Goal: Find specific page/section: Find specific page/section

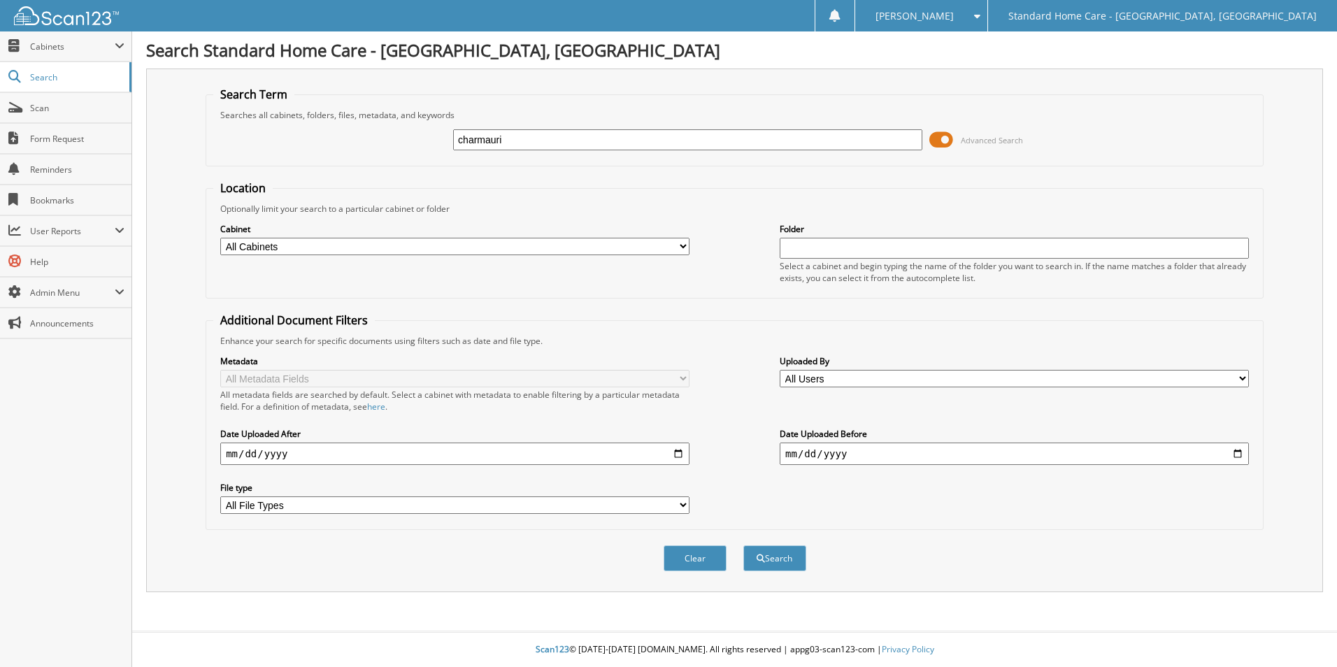
type input "charmauri"
click at [743, 545] on button "Search" at bounding box center [774, 558] width 63 height 26
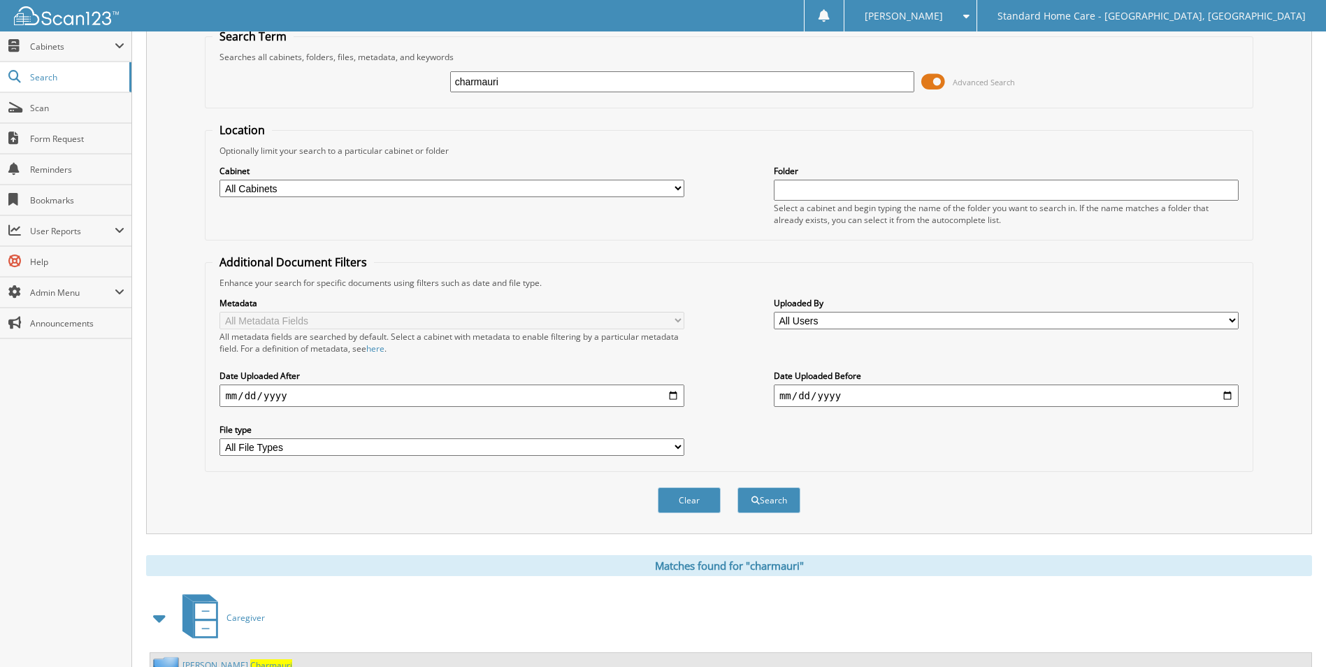
scroll to position [115, 0]
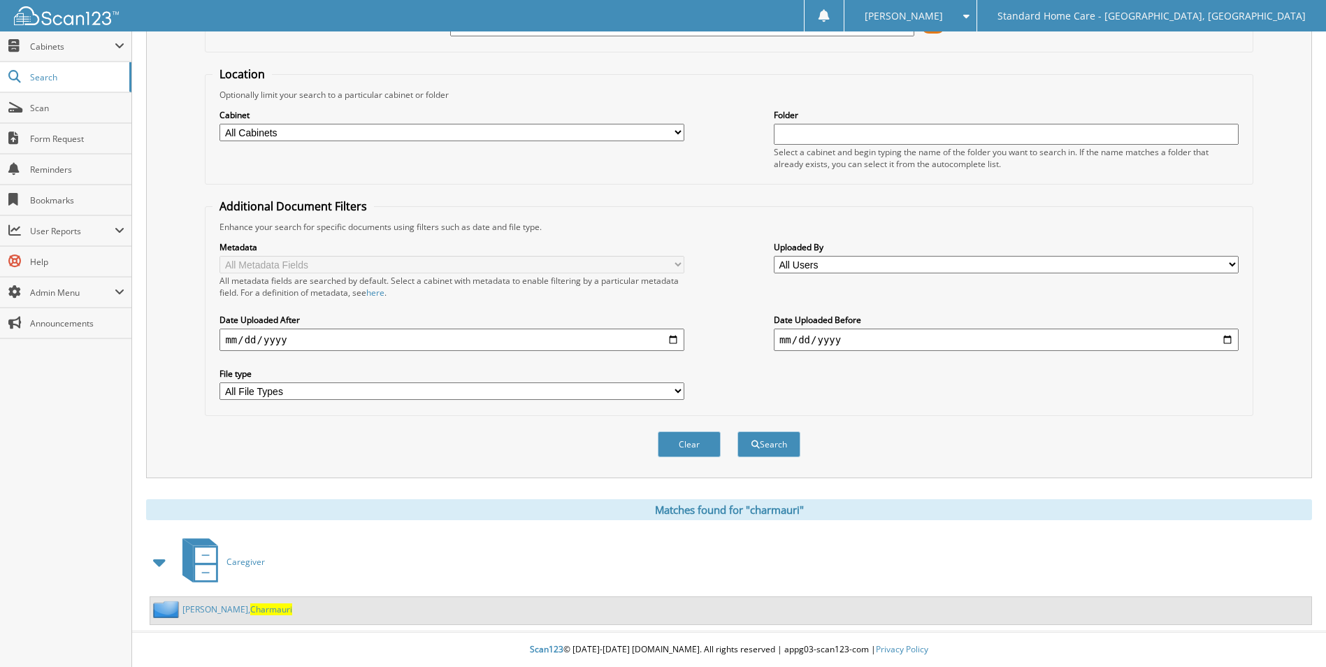
click at [254, 614] on span "Charmauri" at bounding box center [271, 609] width 42 height 12
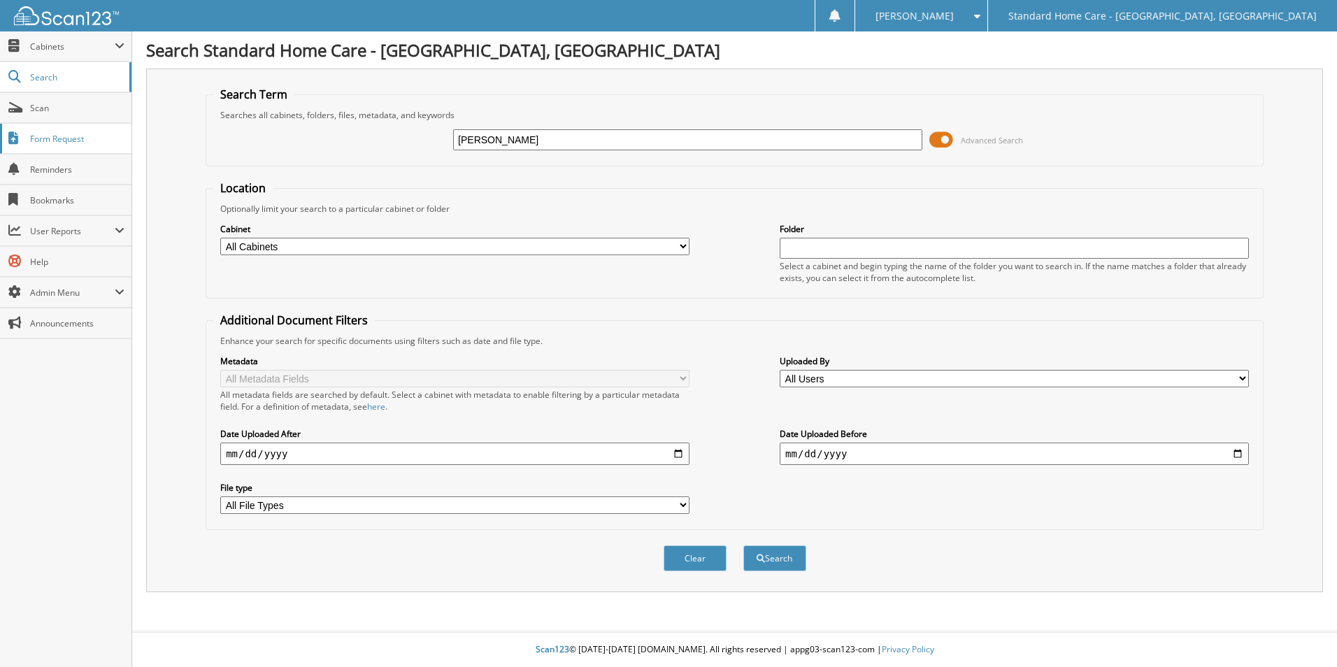
type input "[PERSON_NAME]"
click at [743, 545] on button "Search" at bounding box center [774, 558] width 63 height 26
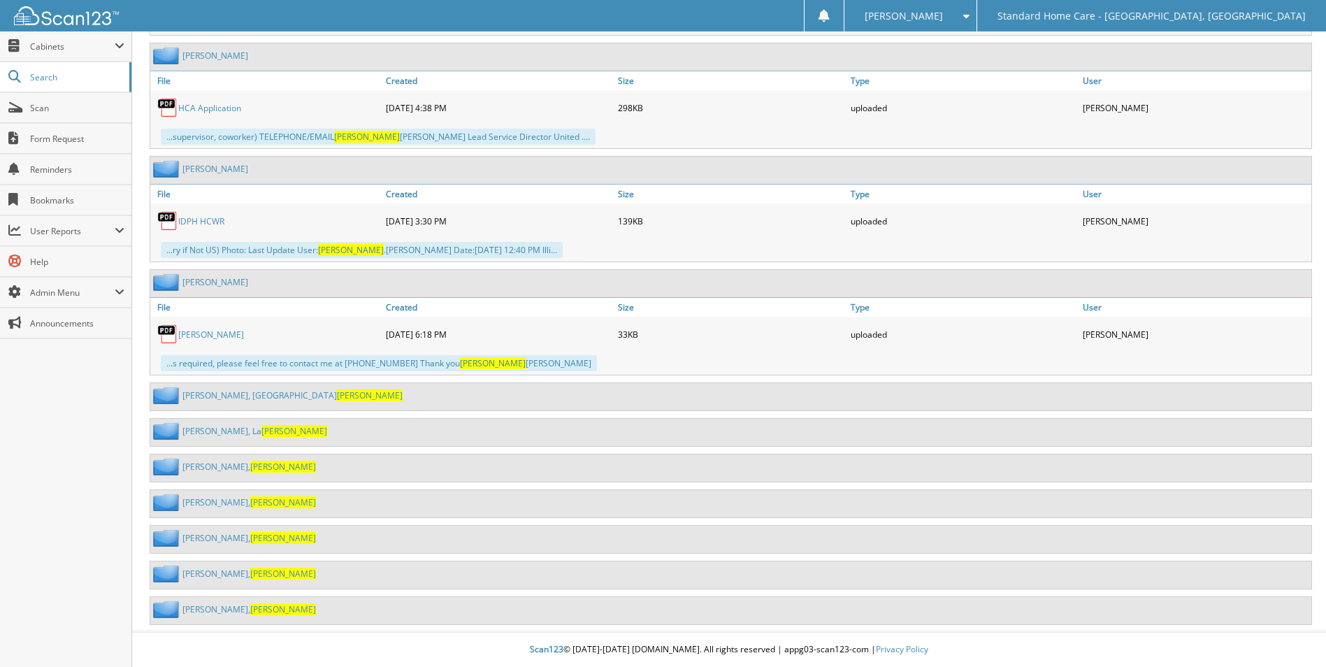
scroll to position [1008, 0]
click at [194, 577] on link "Harris, Donna" at bounding box center [249, 574] width 134 height 12
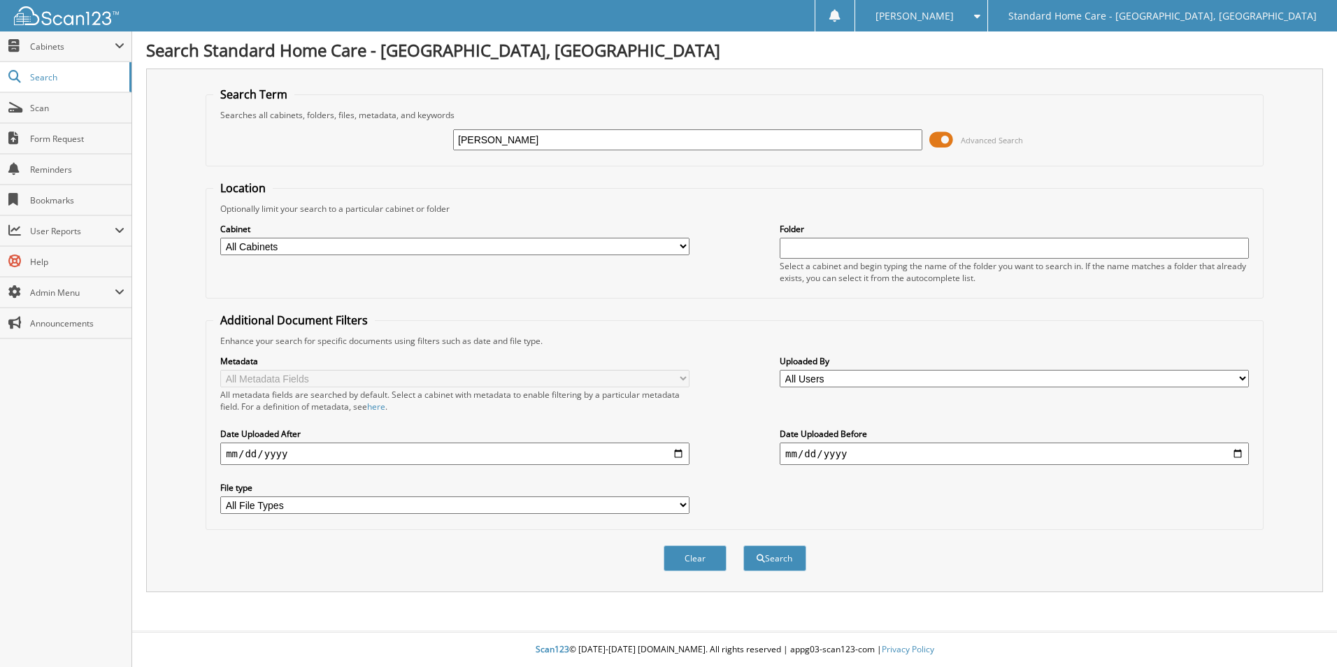
type input "[PERSON_NAME]"
click at [743, 545] on button "Search" at bounding box center [774, 558] width 63 height 26
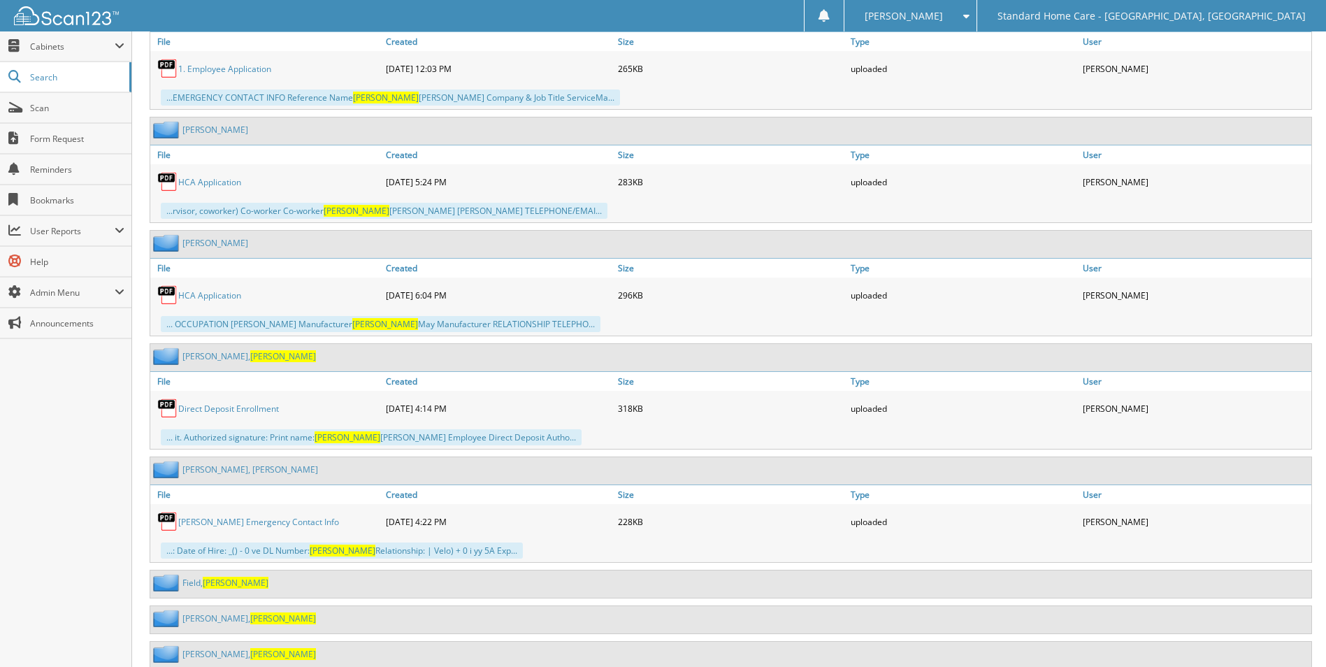
scroll to position [974, 0]
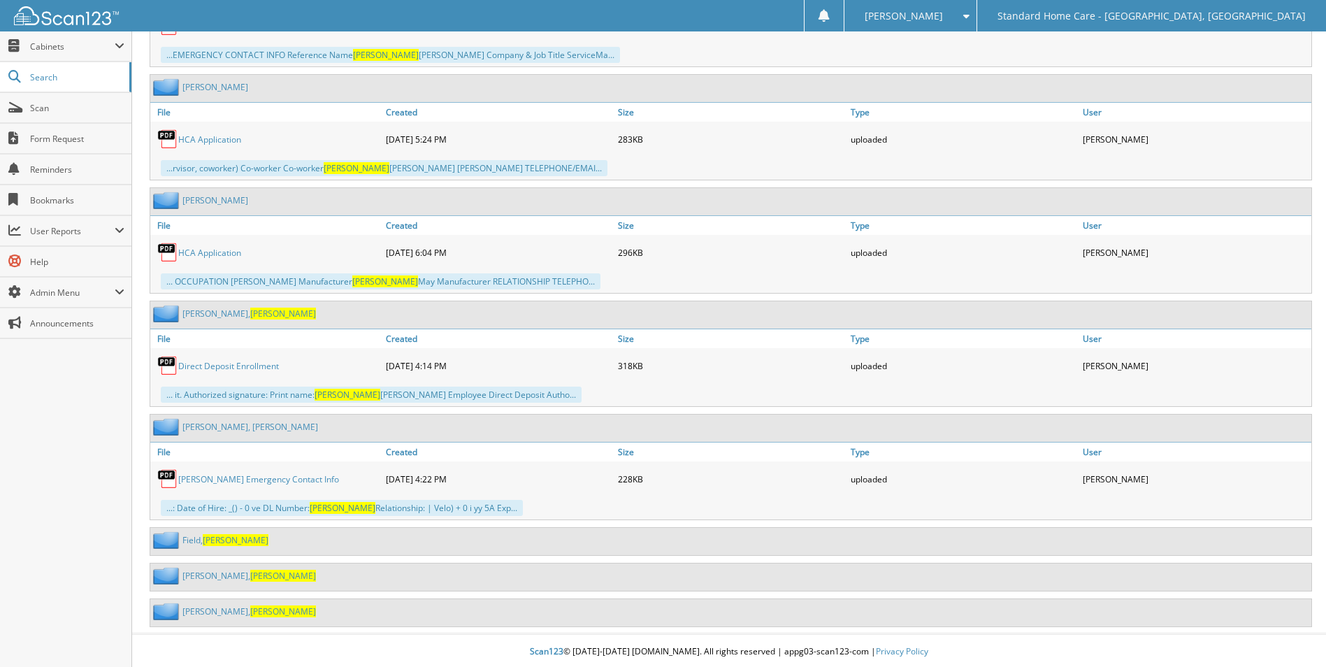
click at [202, 534] on link "Field, Dawn" at bounding box center [225, 540] width 86 height 12
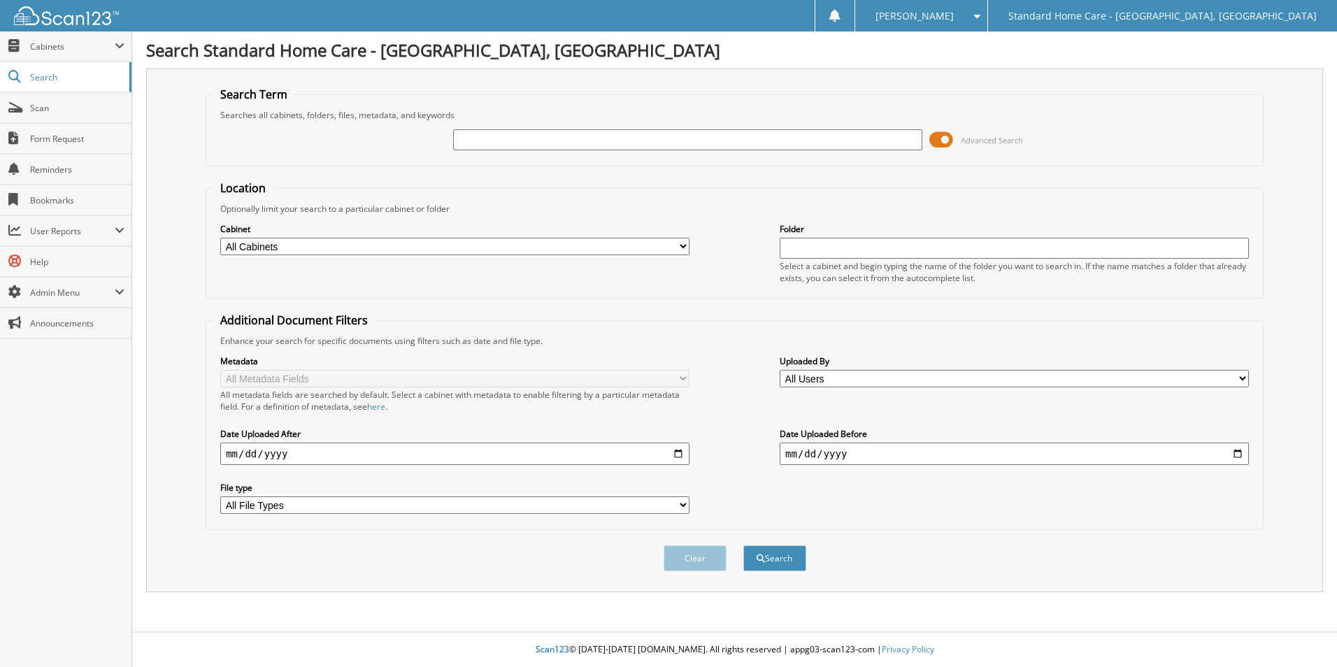
click at [536, 141] on input "text" at bounding box center [687, 139] width 469 height 21
type input "charmauri"
click at [743, 545] on button "Search" at bounding box center [774, 558] width 63 height 26
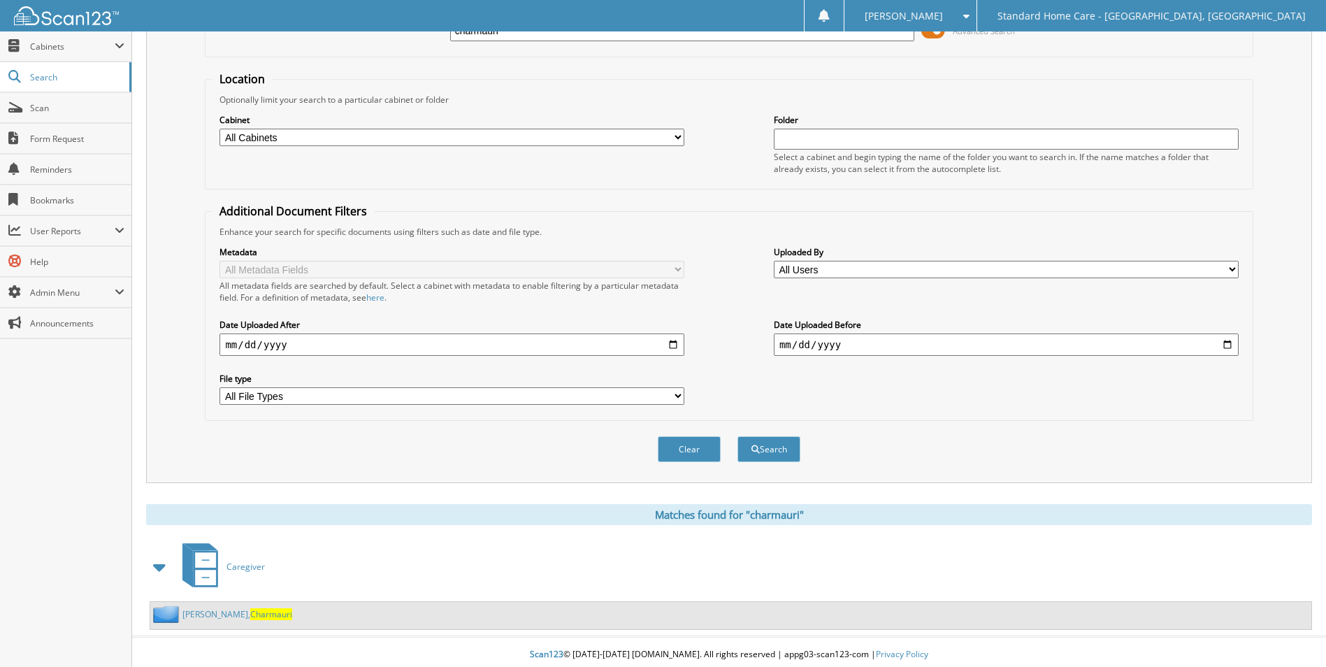
scroll to position [115, 0]
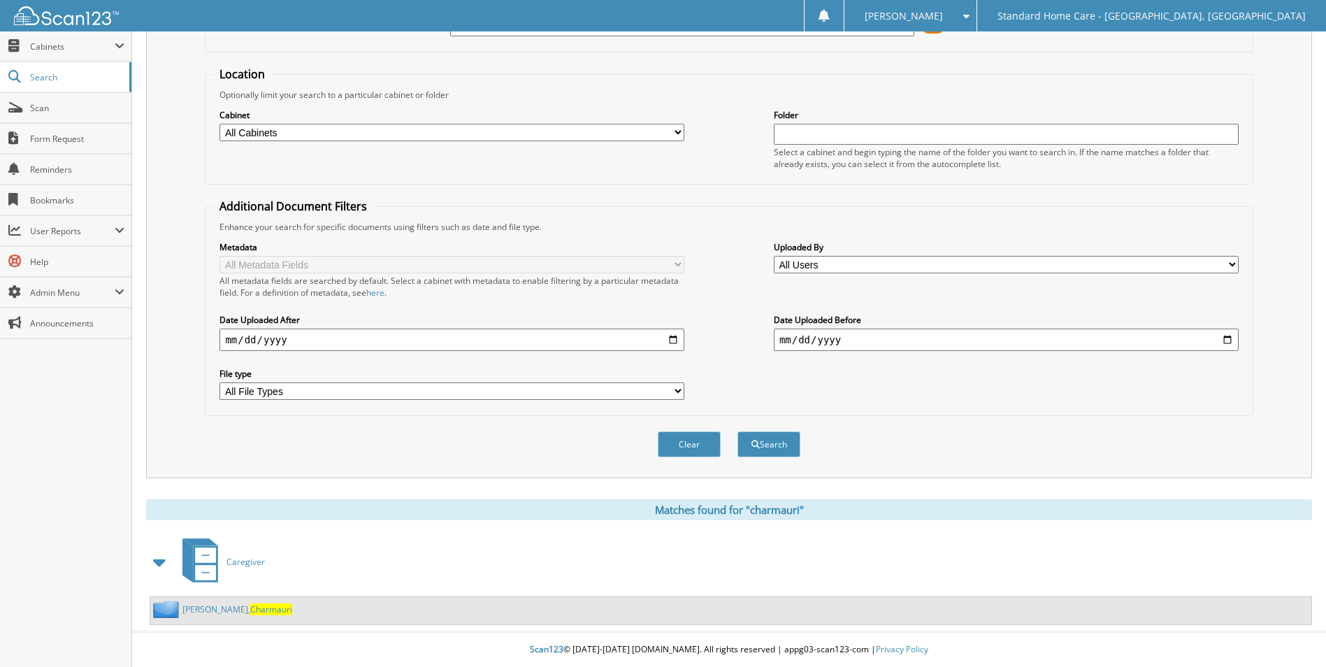
click at [199, 617] on div "[PERSON_NAME], Charmauri" at bounding box center [221, 609] width 142 height 17
click at [199, 615] on div "Nelson, Charmauri" at bounding box center [221, 609] width 142 height 17
click at [199, 614] on link "Nelson, Charmauri" at bounding box center [237, 609] width 110 height 12
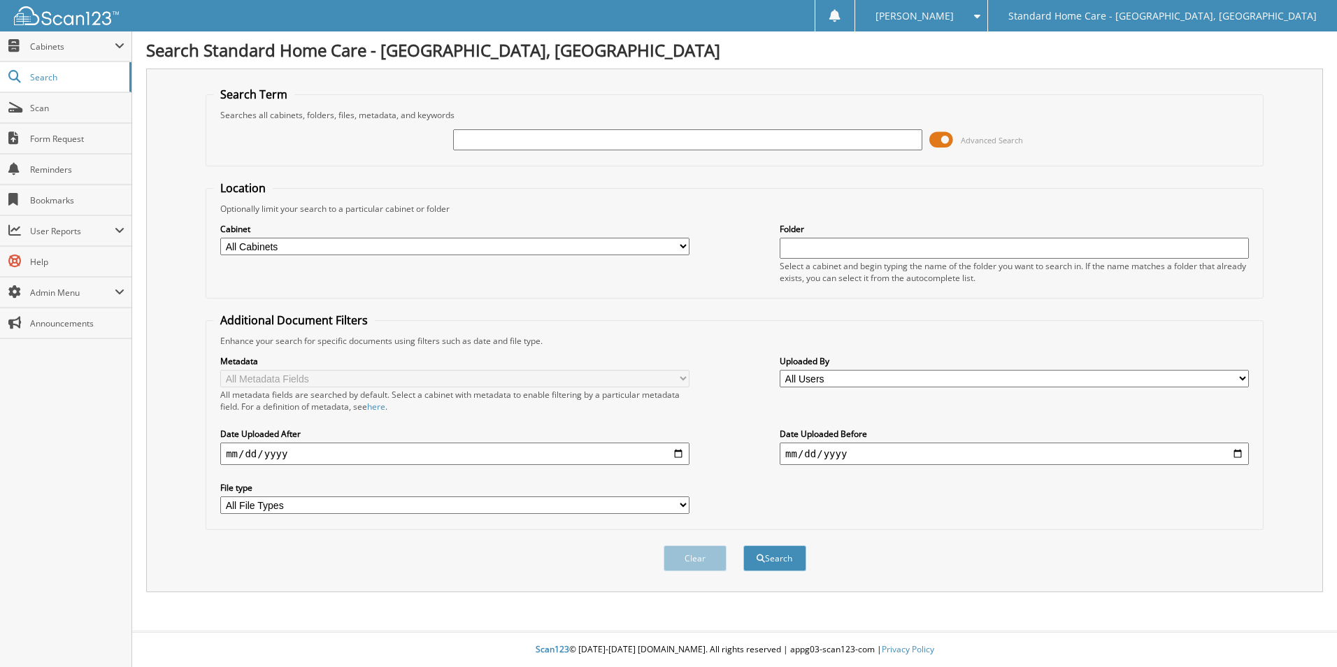
click at [648, 134] on input "text" at bounding box center [687, 139] width 469 height 21
type input "arlene"
click at [743, 545] on button "Search" at bounding box center [774, 558] width 63 height 26
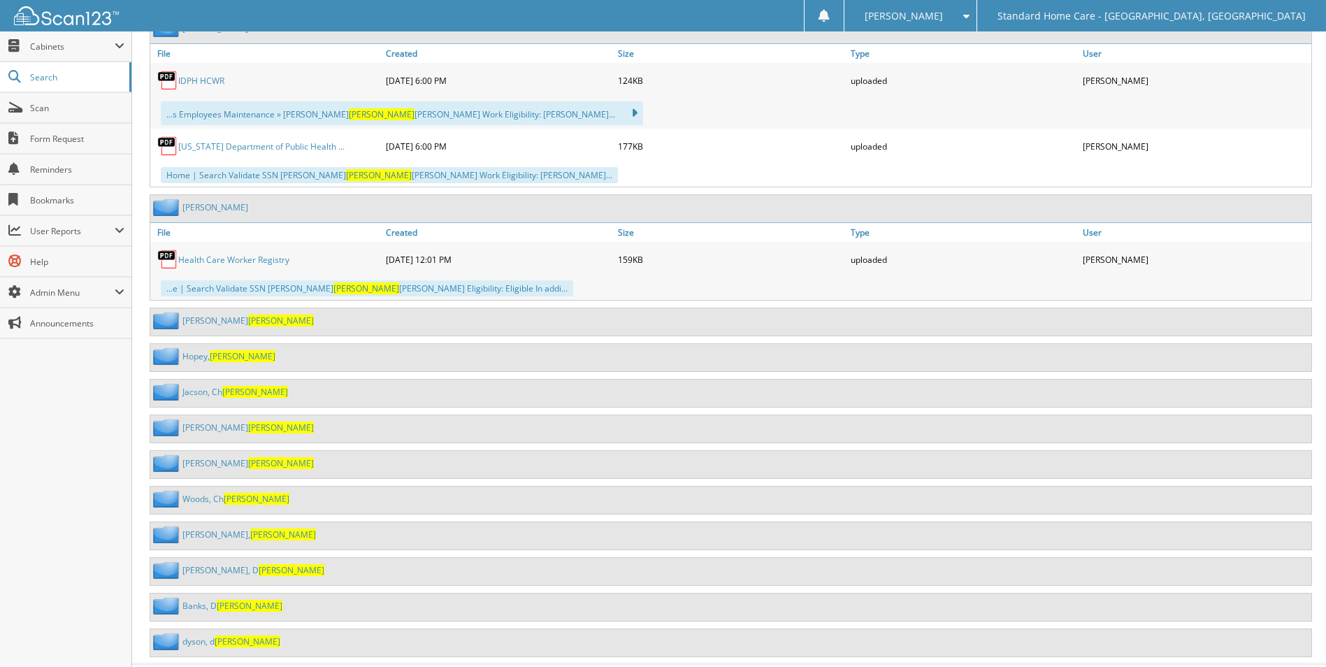
scroll to position [1468, 0]
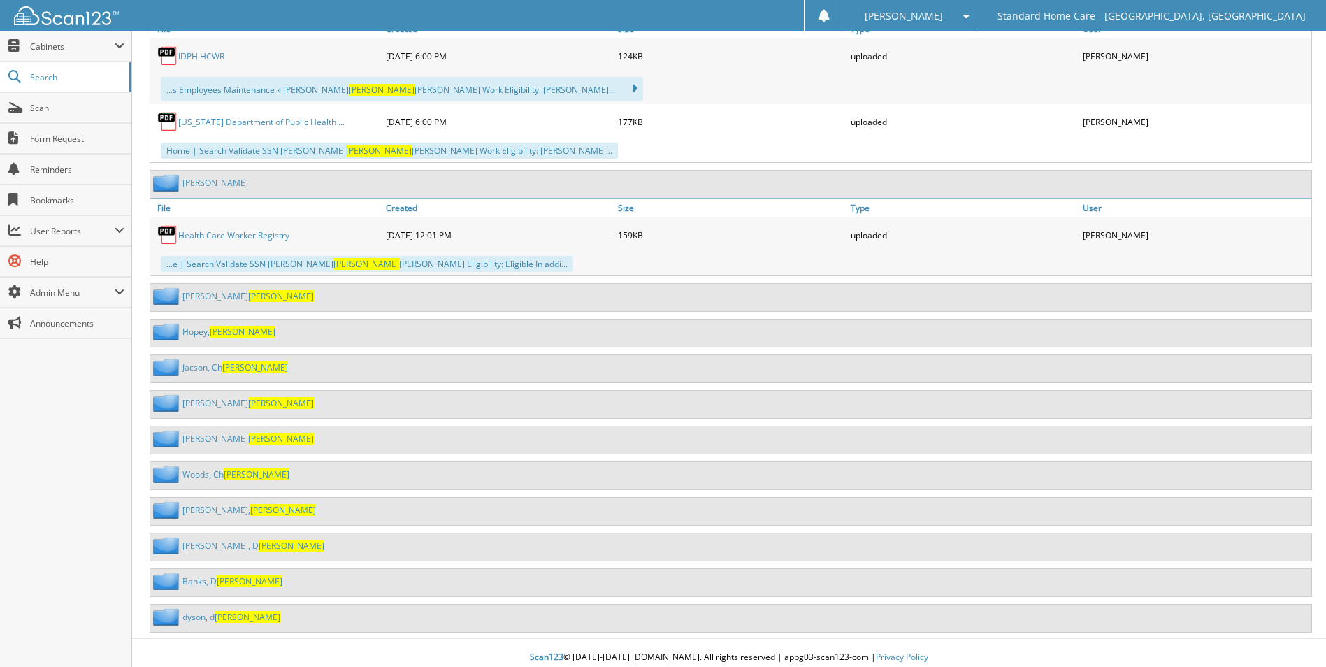
click at [206, 505] on link "[PERSON_NAME]" at bounding box center [249, 510] width 134 height 12
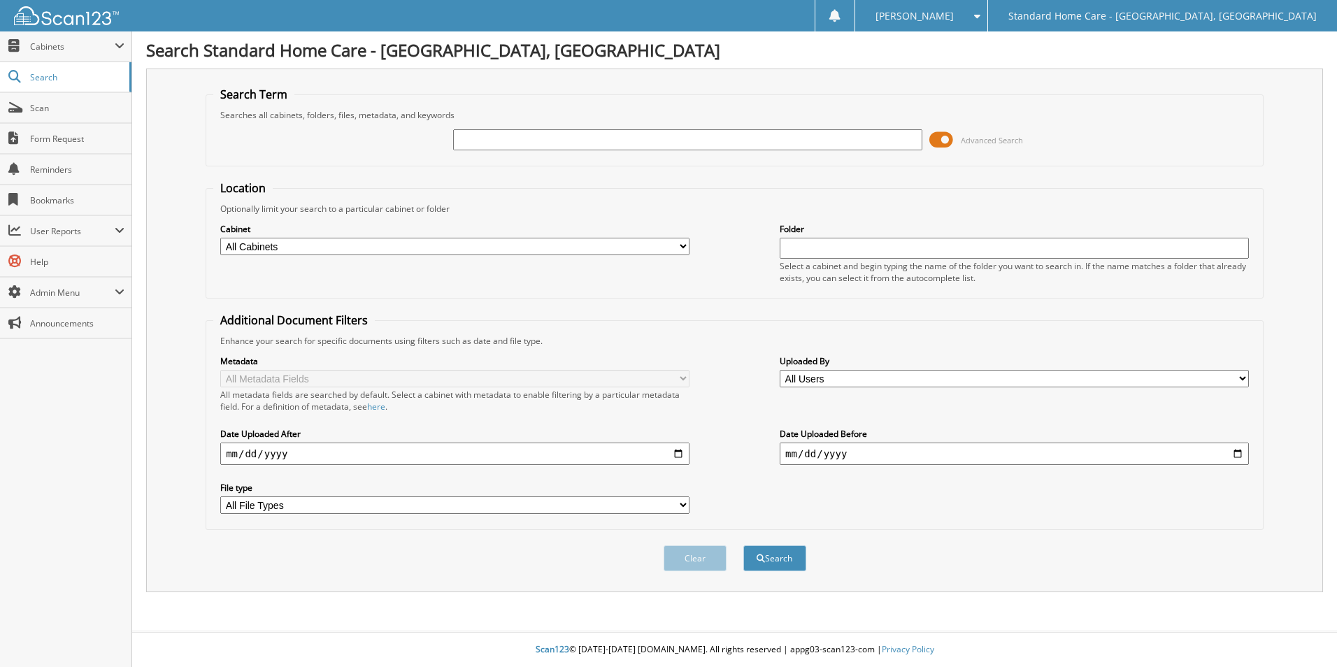
click at [601, 141] on input "text" at bounding box center [687, 139] width 469 height 21
type input "charmauri"
click at [743, 545] on button "Search" at bounding box center [774, 558] width 63 height 26
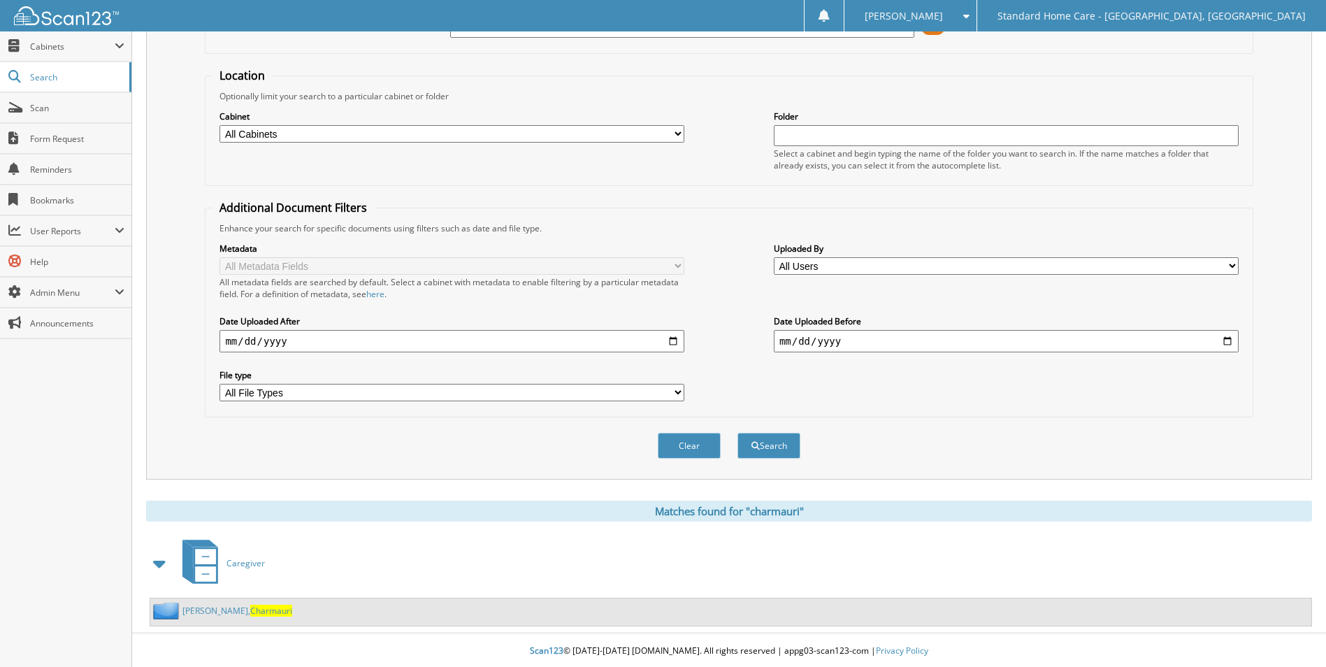
scroll to position [115, 0]
click at [250, 606] on span "Charmauri" at bounding box center [271, 609] width 42 height 12
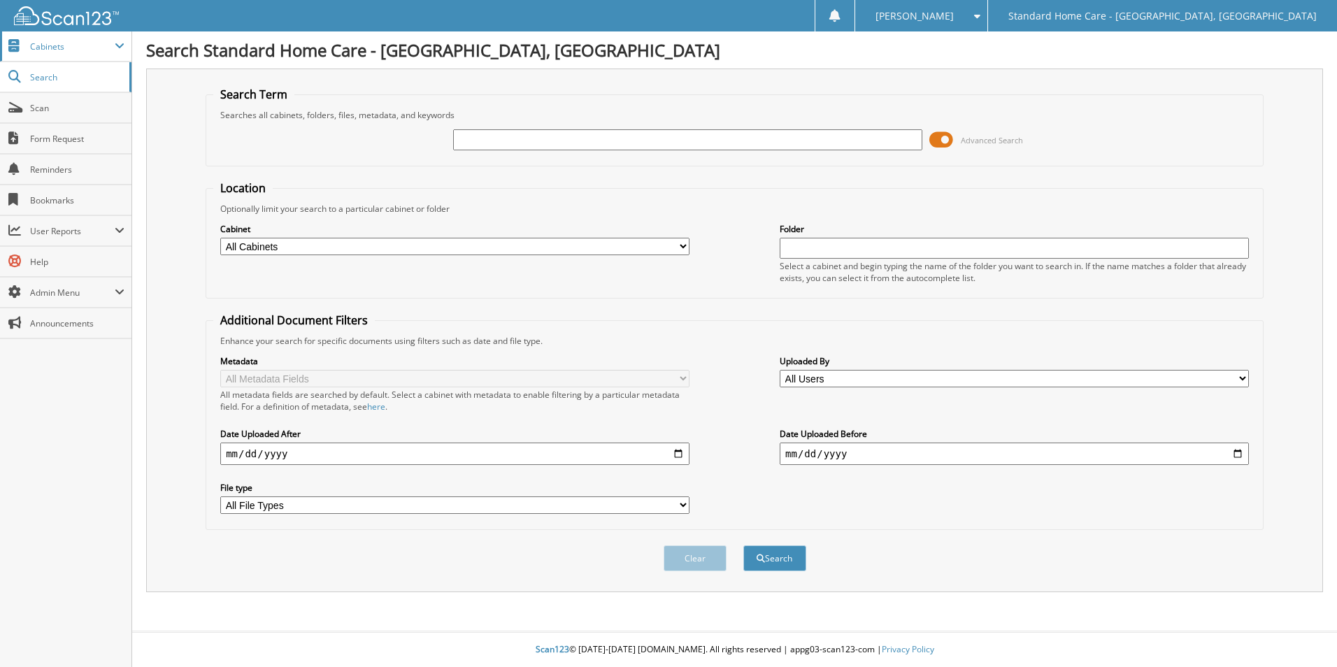
click at [98, 48] on span "Cabinets" at bounding box center [72, 47] width 85 height 12
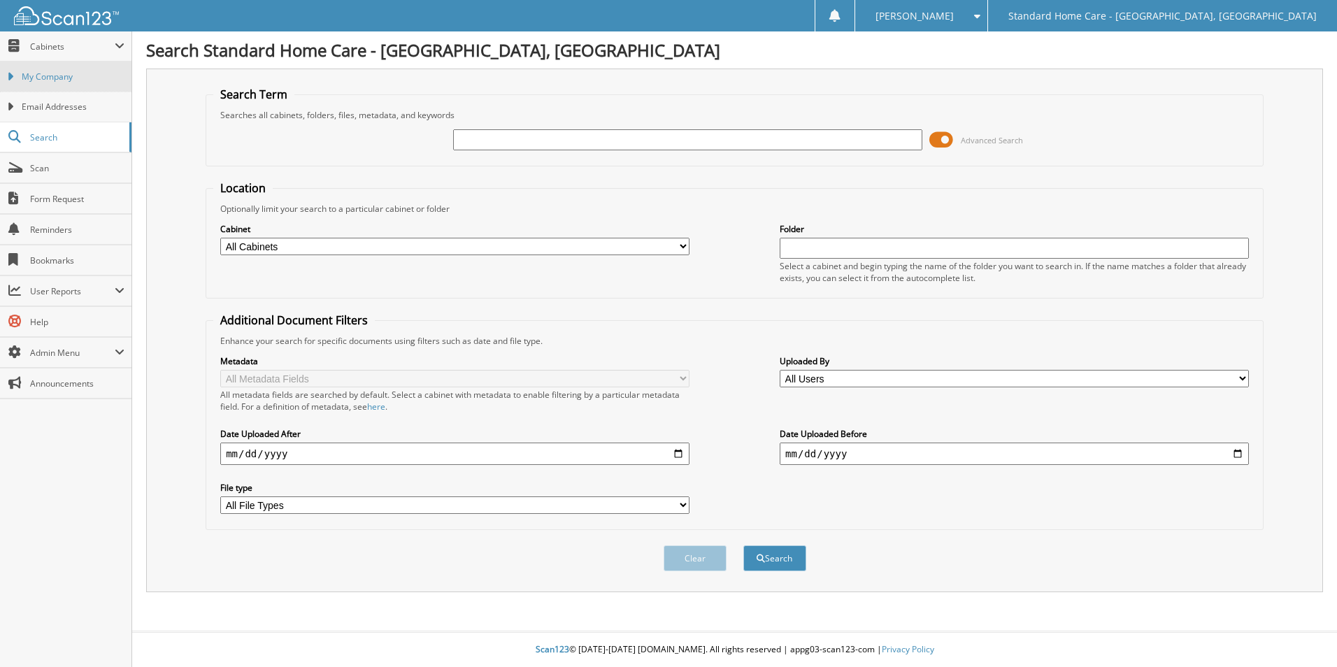
click at [68, 89] on link "My Company" at bounding box center [65, 77] width 131 height 30
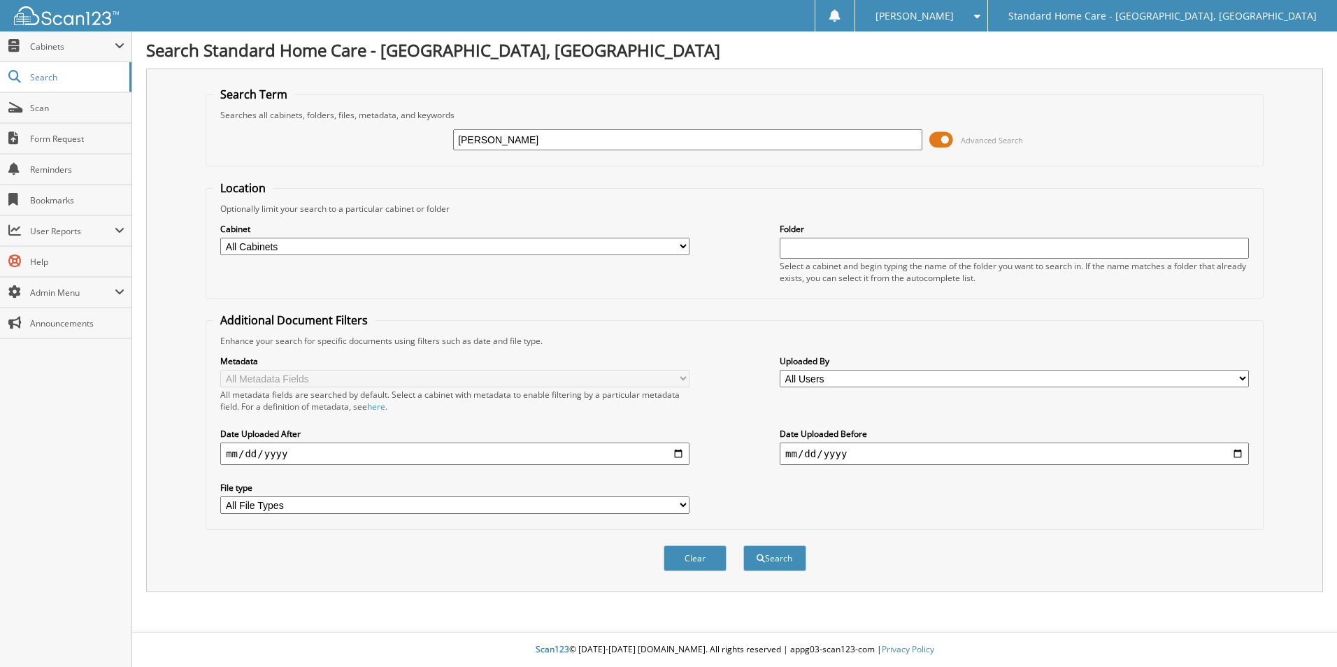
type input "Deanna"
click at [743, 545] on button "Search" at bounding box center [774, 558] width 63 height 26
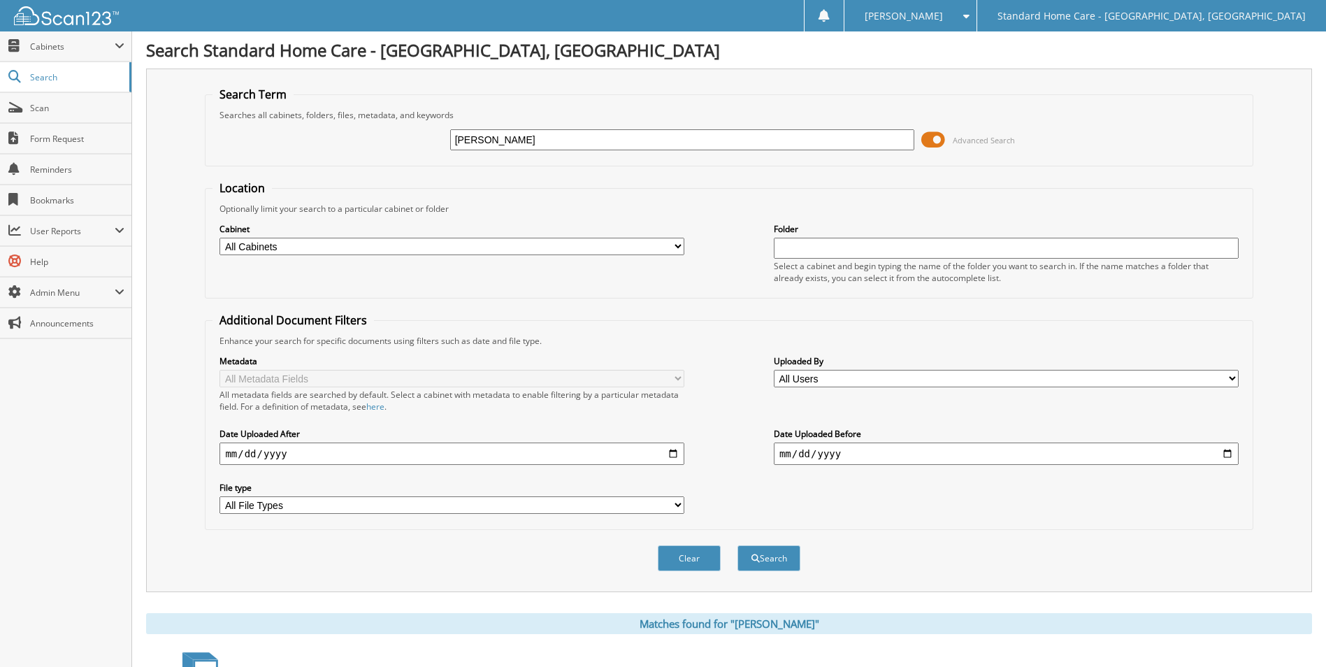
click at [600, 151] on div "Deanna" at bounding box center [682, 140] width 465 height 24
click at [596, 144] on input "Deanna" at bounding box center [682, 139] width 465 height 21
type input "dearra"
click at [738, 545] on button "Search" at bounding box center [769, 558] width 63 height 26
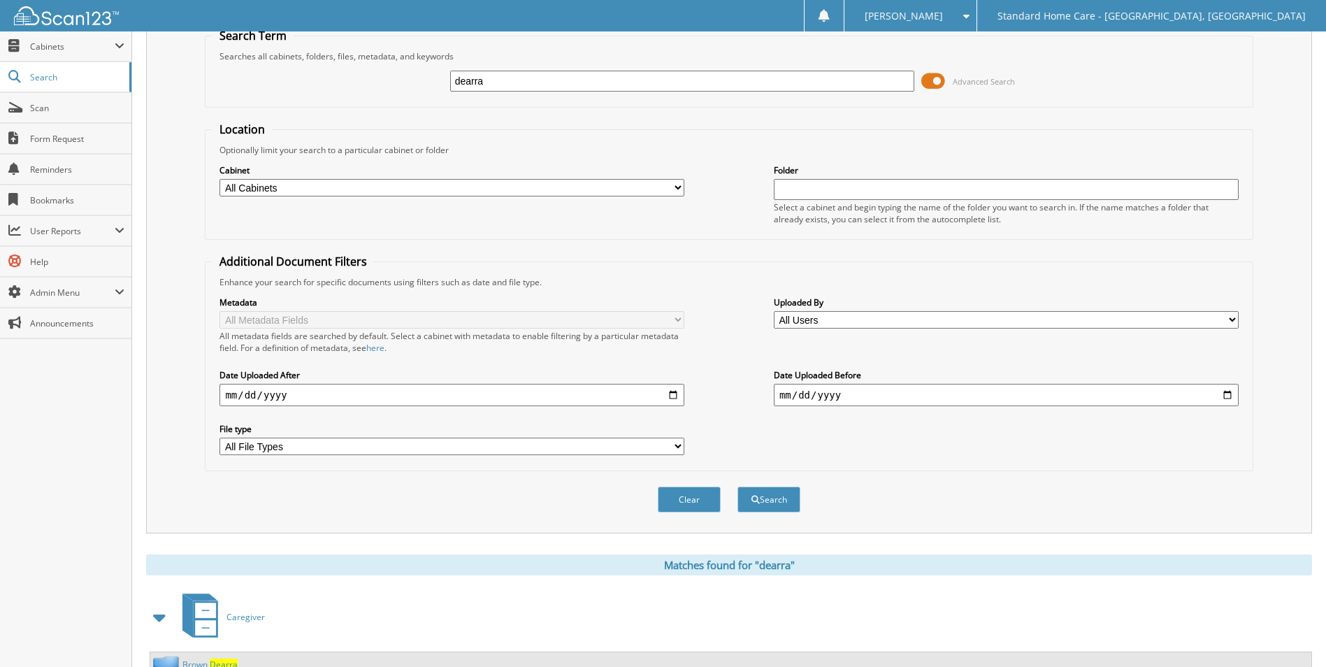
scroll to position [115, 0]
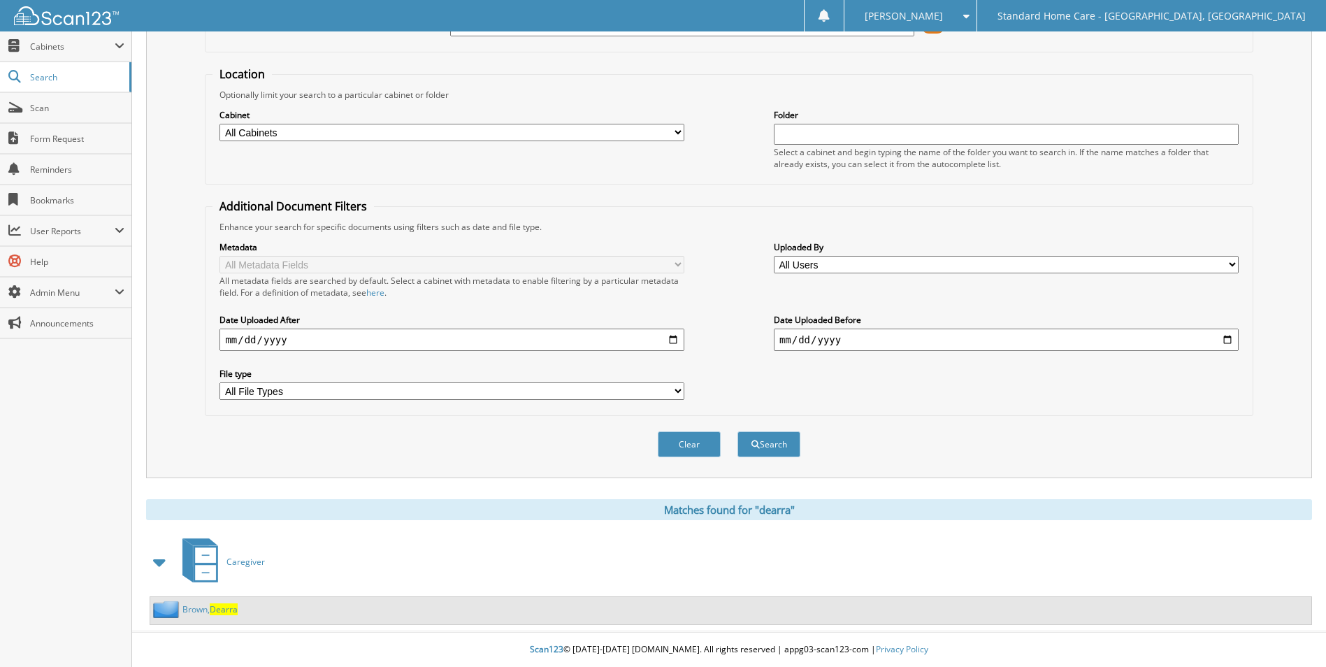
click at [209, 603] on div "[PERSON_NAME][GEOGRAPHIC_DATA]" at bounding box center [193, 609] width 87 height 17
click at [209, 607] on link "[PERSON_NAME][GEOGRAPHIC_DATA]" at bounding box center [209, 609] width 55 height 12
